Goal: Transaction & Acquisition: Purchase product/service

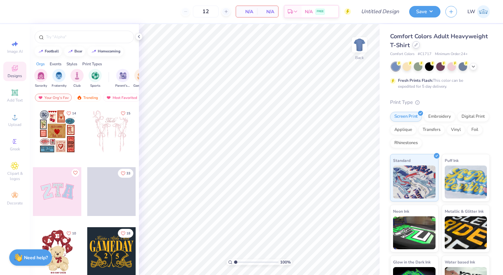
click at [420, 47] on div at bounding box center [416, 44] width 7 height 7
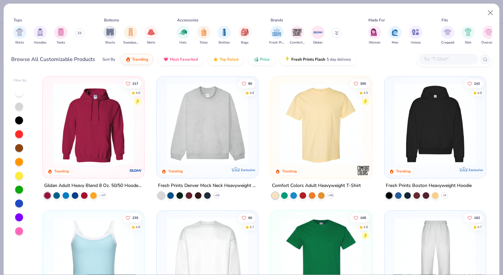
click at [440, 57] on input "text" at bounding box center [448, 59] width 51 height 8
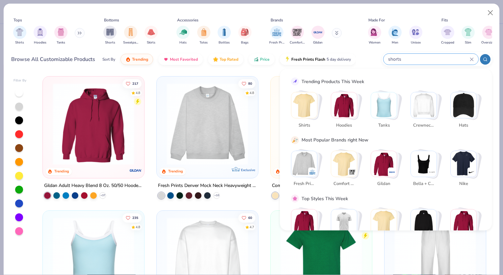
type input "shorts"
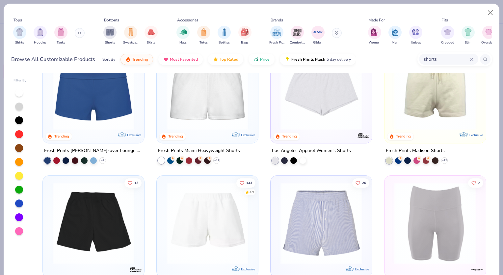
scroll to position [34, 0]
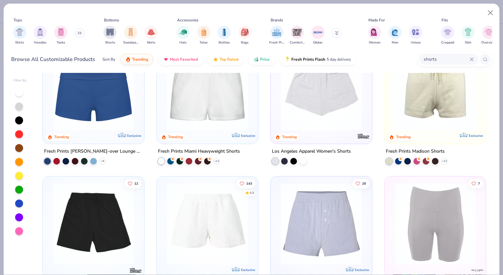
click at [316, 120] on img at bounding box center [321, 90] width 88 height 82
